Goal: Task Accomplishment & Management: Use online tool/utility

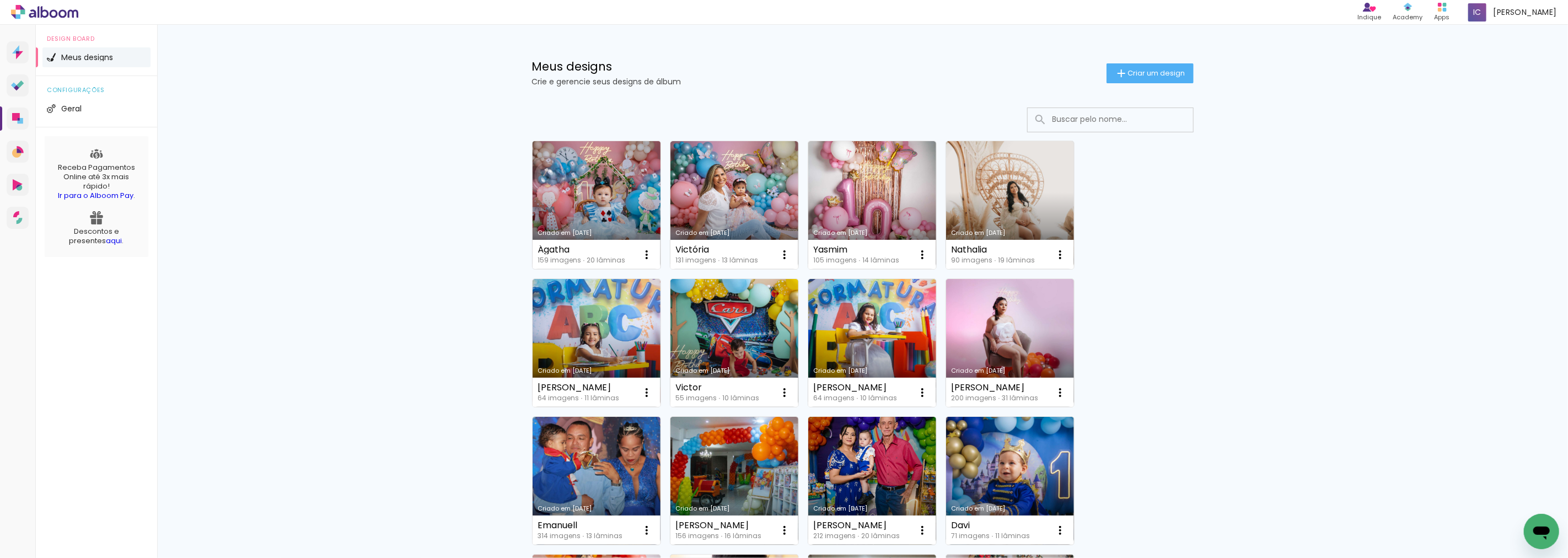
click at [590, 194] on link "Criado em [DATE]" at bounding box center [597, 205] width 128 height 128
